Goal: Task Accomplishment & Management: Use online tool/utility

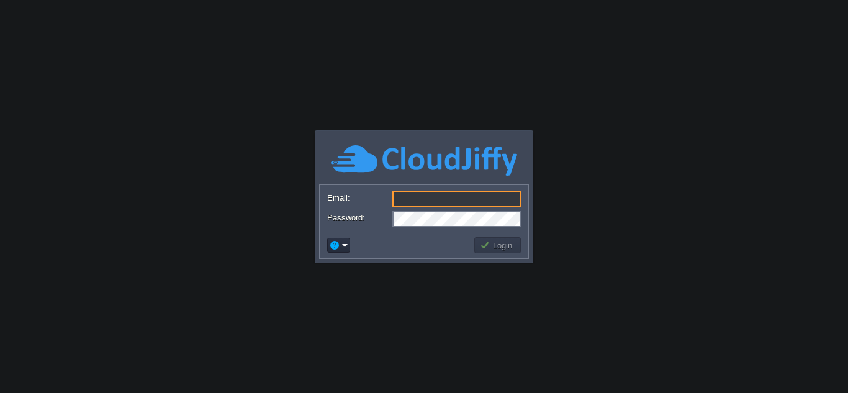
click at [410, 198] on input "Email:" at bounding box center [456, 199] width 128 height 16
type input "[EMAIL_ADDRESS][PERSON_NAME][DOMAIN_NAME]"
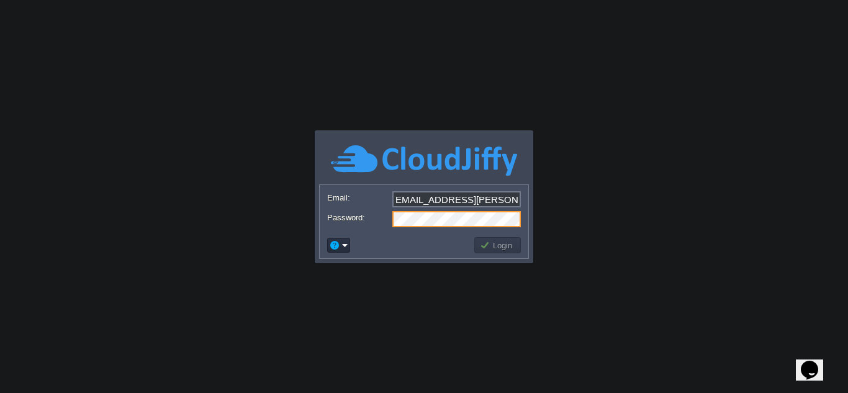
scroll to position [0, 0]
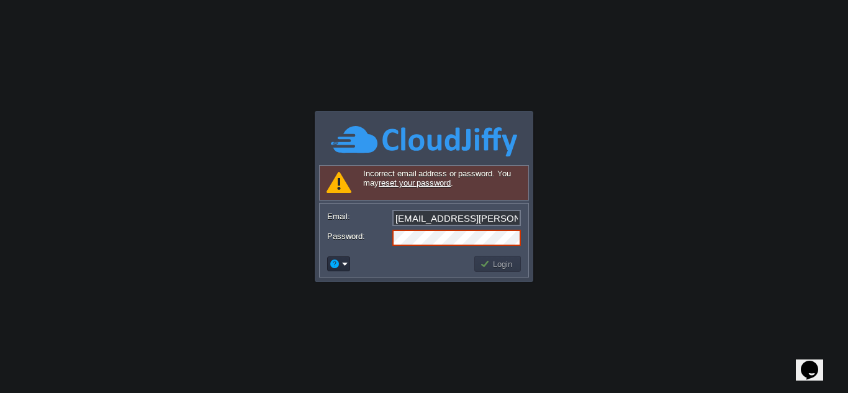
click at [504, 205] on form "Email: [PERSON_NAME][EMAIL_ADDRESS][PERSON_NAME][DOMAIN_NAME] Password:" at bounding box center [424, 227] width 209 height 47
click at [499, 215] on input "[EMAIL_ADDRESS][PERSON_NAME][DOMAIN_NAME]" at bounding box center [456, 218] width 128 height 16
click at [605, 249] on body "Application Platform v.8.10.2 Signing in... Required Field Incorrect email addr…" at bounding box center [424, 196] width 848 height 393
click at [503, 263] on button "Login" at bounding box center [498, 263] width 36 height 11
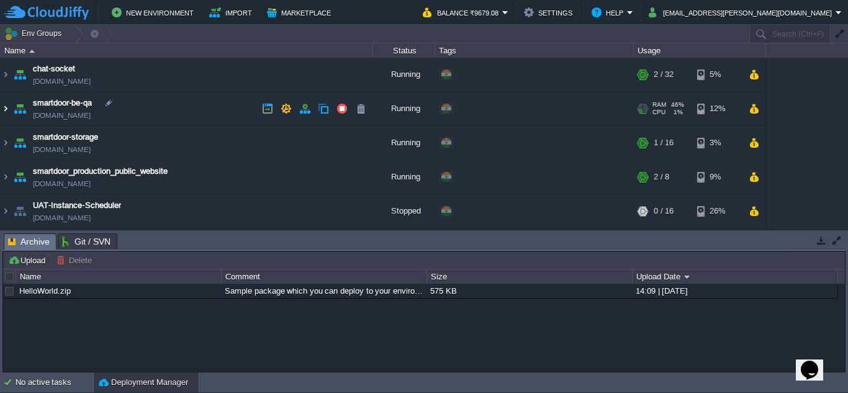
click at [6, 110] on img at bounding box center [6, 109] width 10 height 34
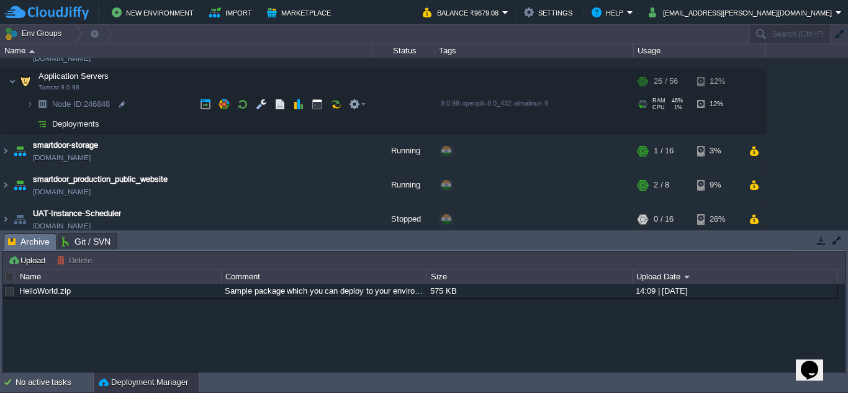
scroll to position [59, 0]
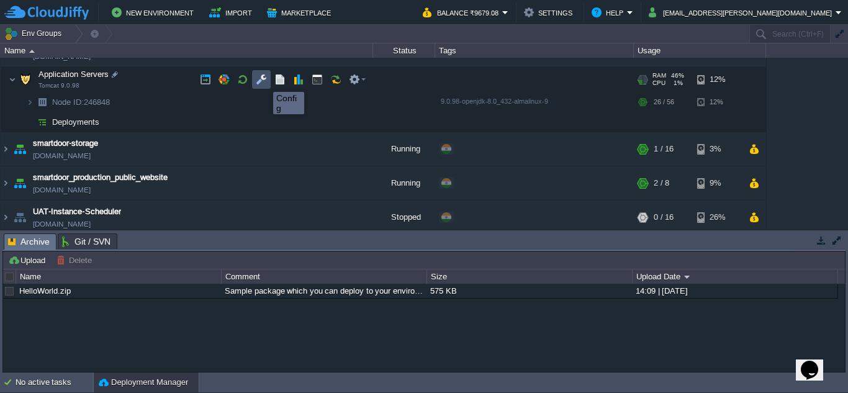
click at [264, 81] on button "button" at bounding box center [261, 79] width 11 height 11
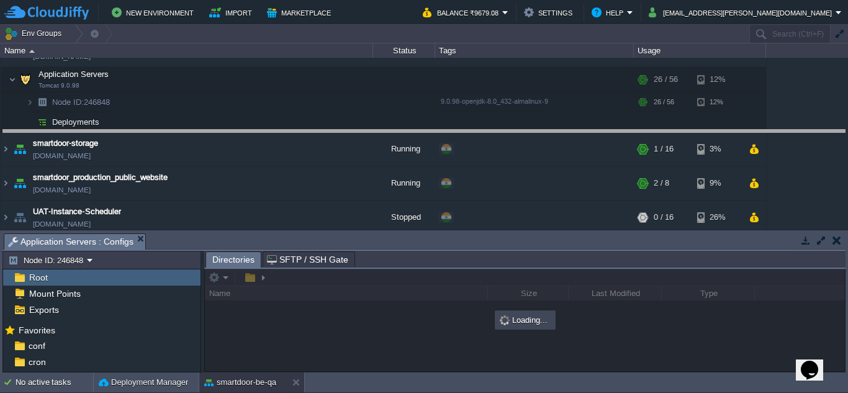
drag, startPoint x: 331, startPoint y: 245, endPoint x: 347, endPoint y: 136, distance: 109.8
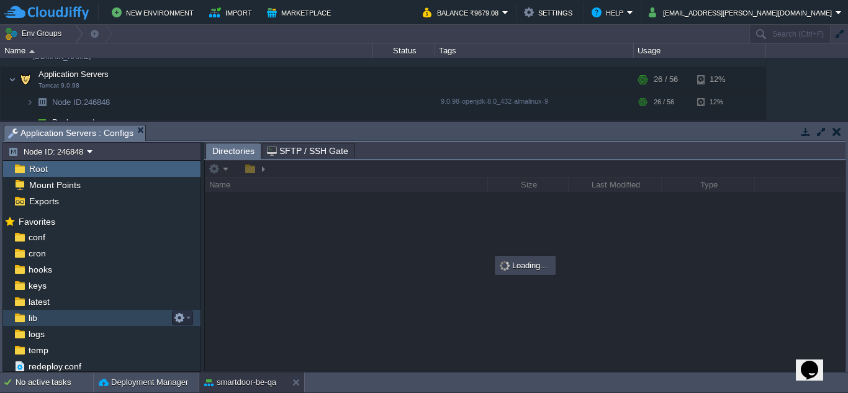
scroll to position [1, 0]
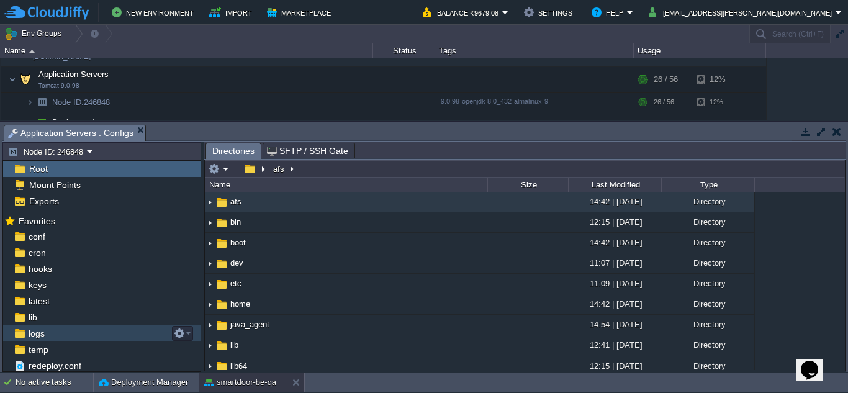
click at [69, 331] on div "logs" at bounding box center [101, 333] width 197 height 16
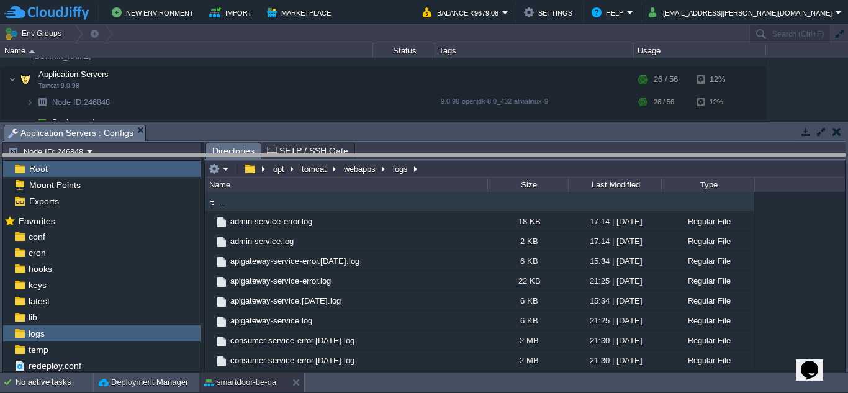
drag, startPoint x: 503, startPoint y: 127, endPoint x: 506, endPoint y: 156, distance: 29.3
click at [506, 156] on body "New Environment Import Marketplace Bonus ₹0.00 Upgrade Account Balance ₹9679.08…" at bounding box center [424, 196] width 848 height 393
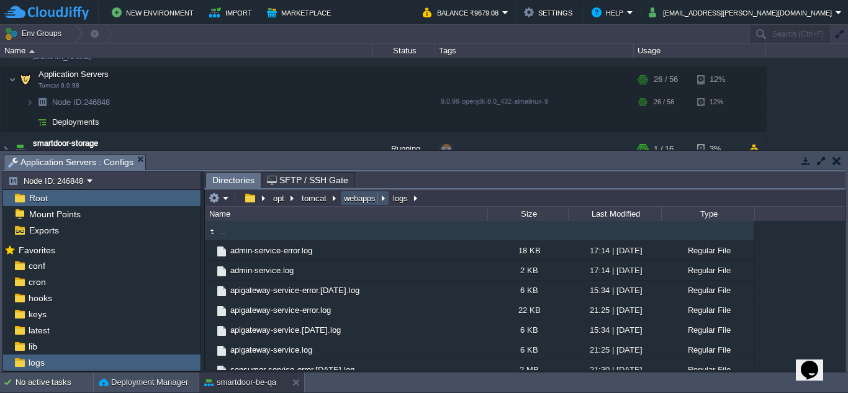
click at [374, 197] on button "webapps" at bounding box center [360, 197] width 37 height 11
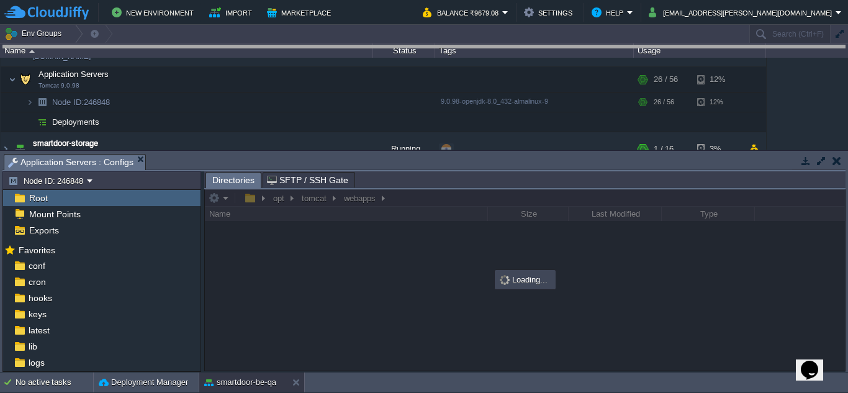
drag, startPoint x: 424, startPoint y: 167, endPoint x: 449, endPoint y: 57, distance: 112.8
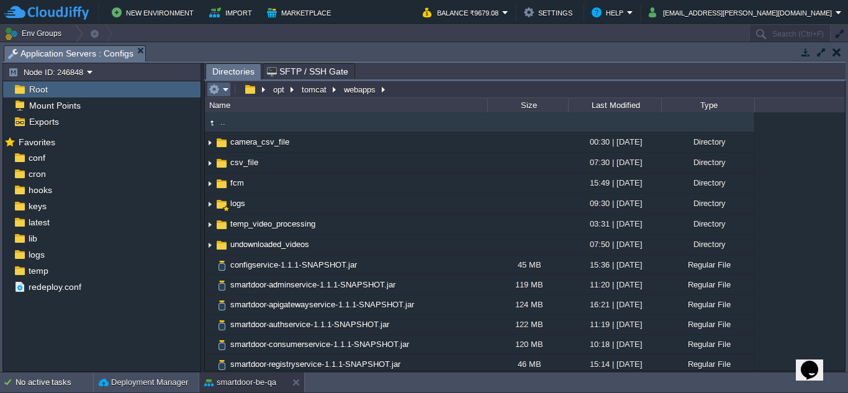
click at [222, 89] on em at bounding box center [219, 89] width 20 height 11
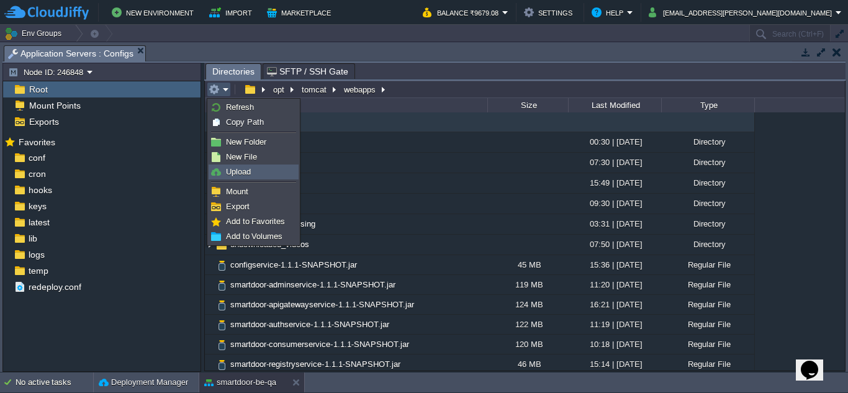
click at [229, 173] on span "Upload" at bounding box center [238, 171] width 25 height 9
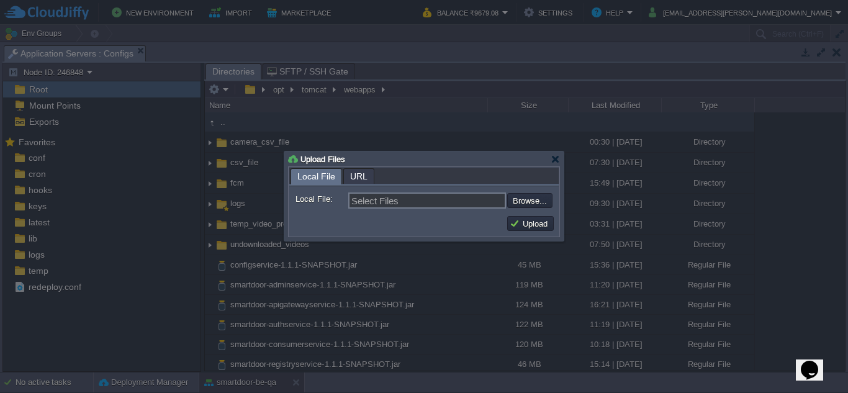
click at [539, 209] on div "Select Files Browse..." at bounding box center [450, 200] width 204 height 16
click at [532, 202] on input "file" at bounding box center [473, 200] width 157 height 15
type input "C:\fakepath\smartdoor-smartlockservice-1.1.1-SNAPSHOT.jar"
type input "smartdoor-smartlockservice-1.1.1-SNAPSHOT.jar"
click at [526, 220] on button "Upload" at bounding box center [531, 223] width 42 height 11
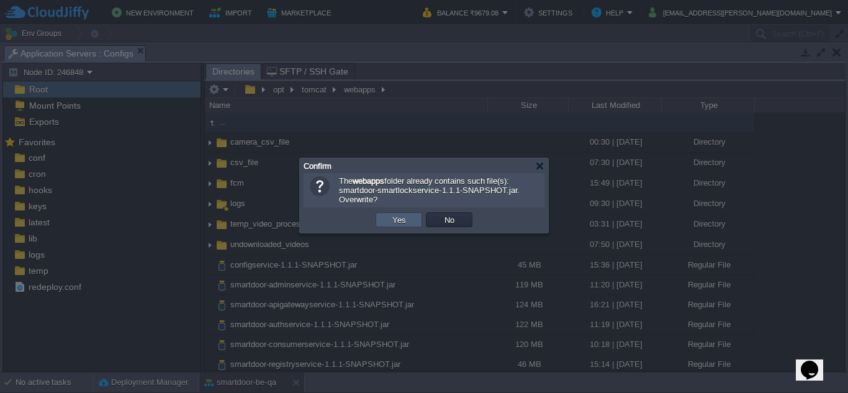
click at [399, 215] on td "Yes" at bounding box center [398, 219] width 47 height 15
